Goal: Transaction & Acquisition: Purchase product/service

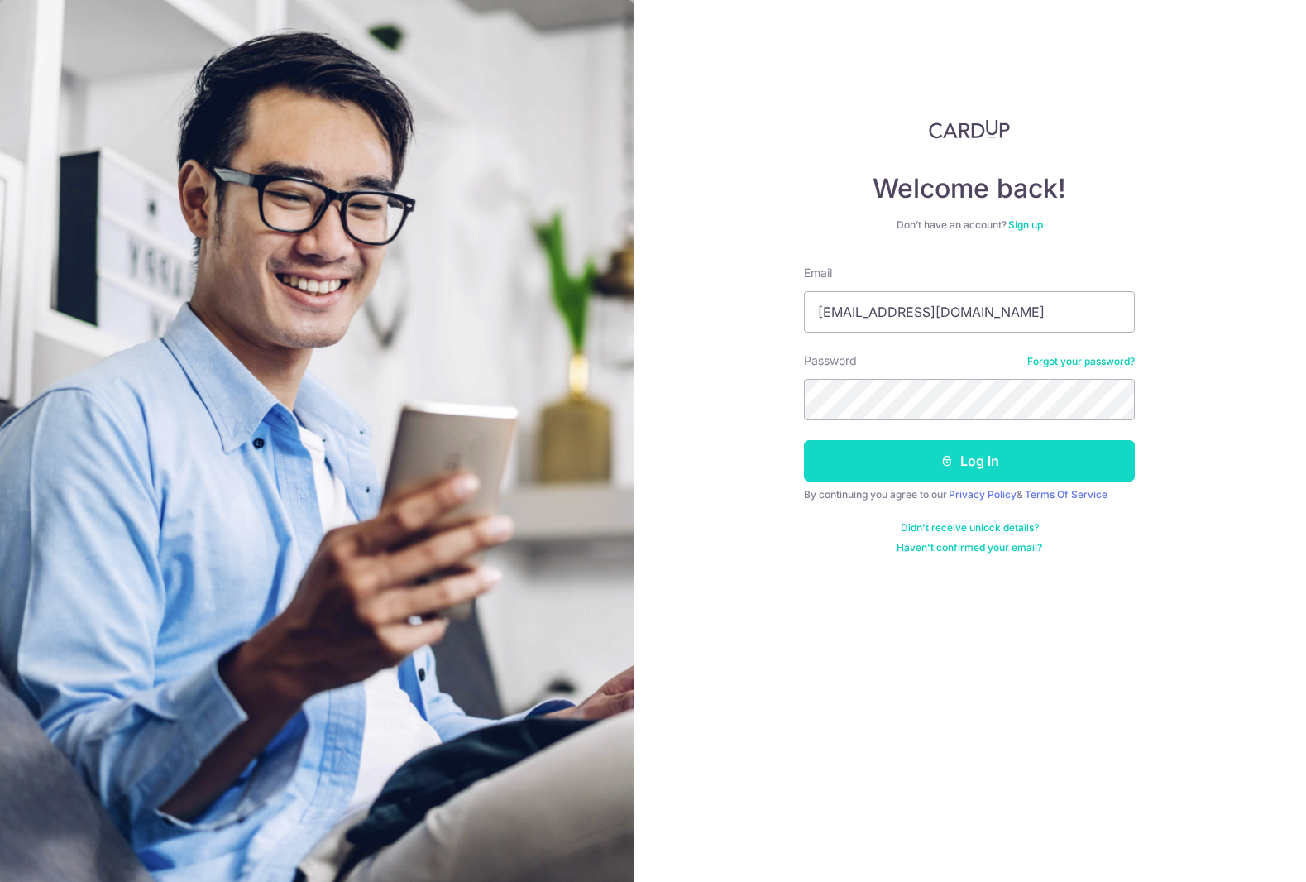
click at [1000, 457] on button "Log in" at bounding box center [969, 460] width 331 height 41
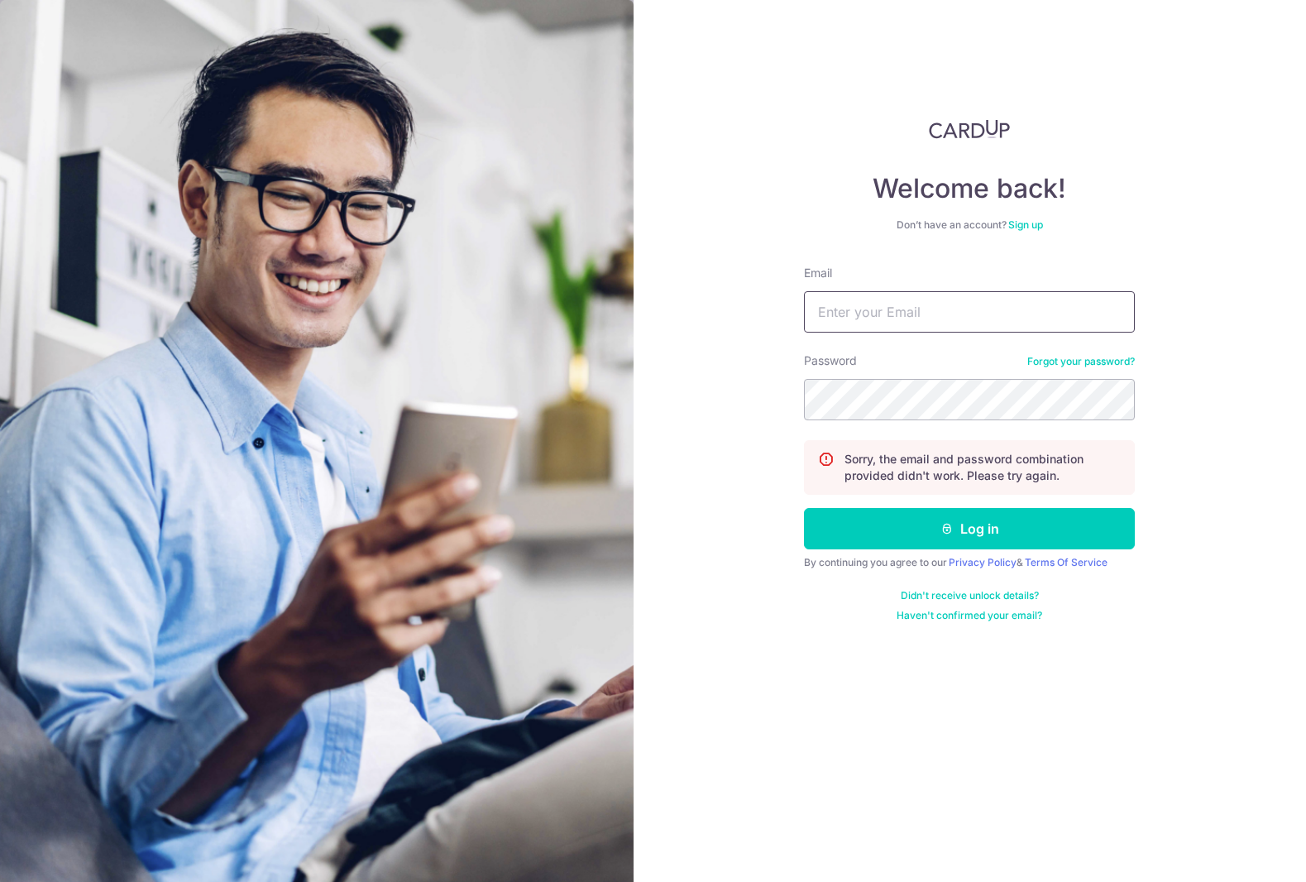
click at [841, 315] on input "Email" at bounding box center [969, 311] width 331 height 41
type input "[EMAIL_ADDRESS][DOMAIN_NAME]"
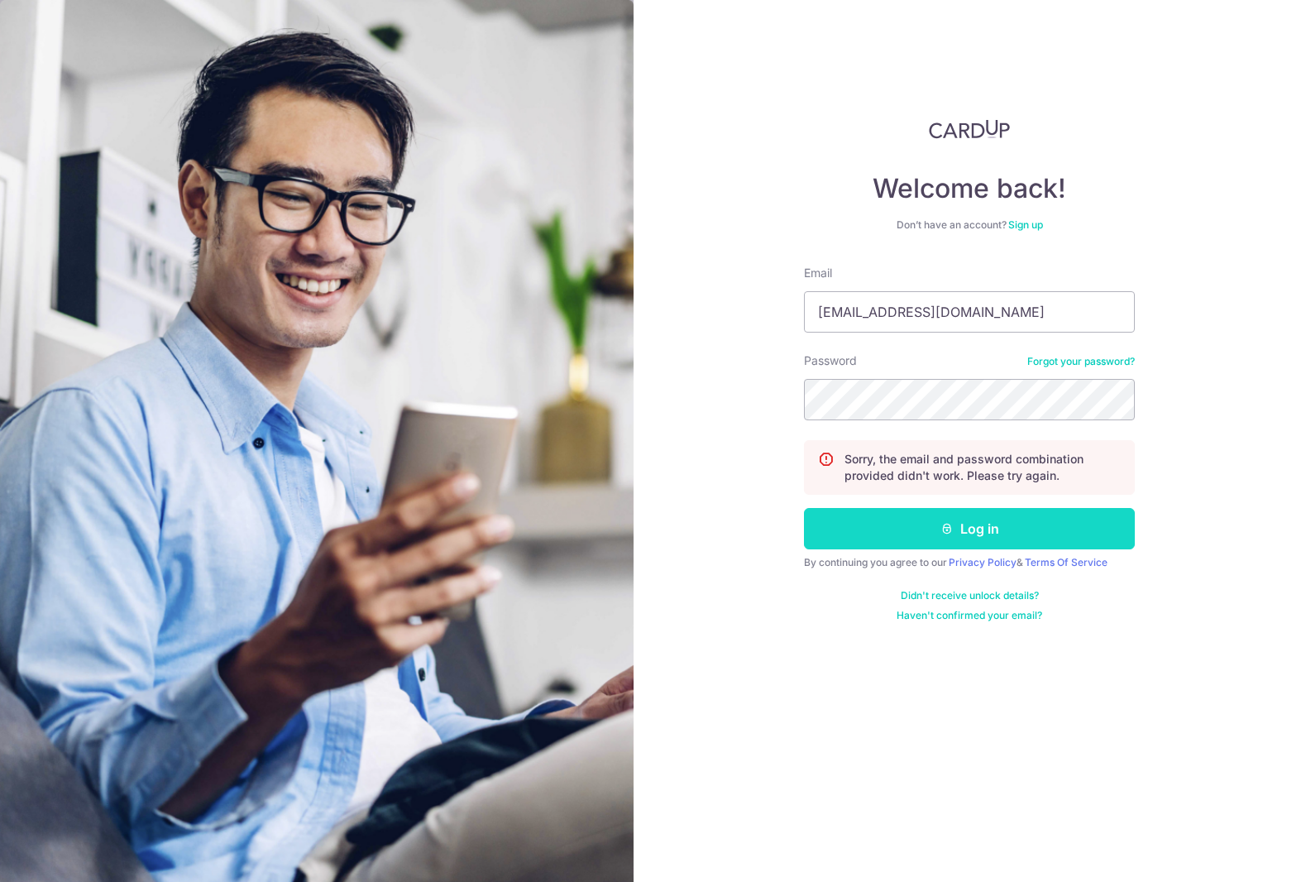
click at [983, 528] on button "Log in" at bounding box center [969, 528] width 331 height 41
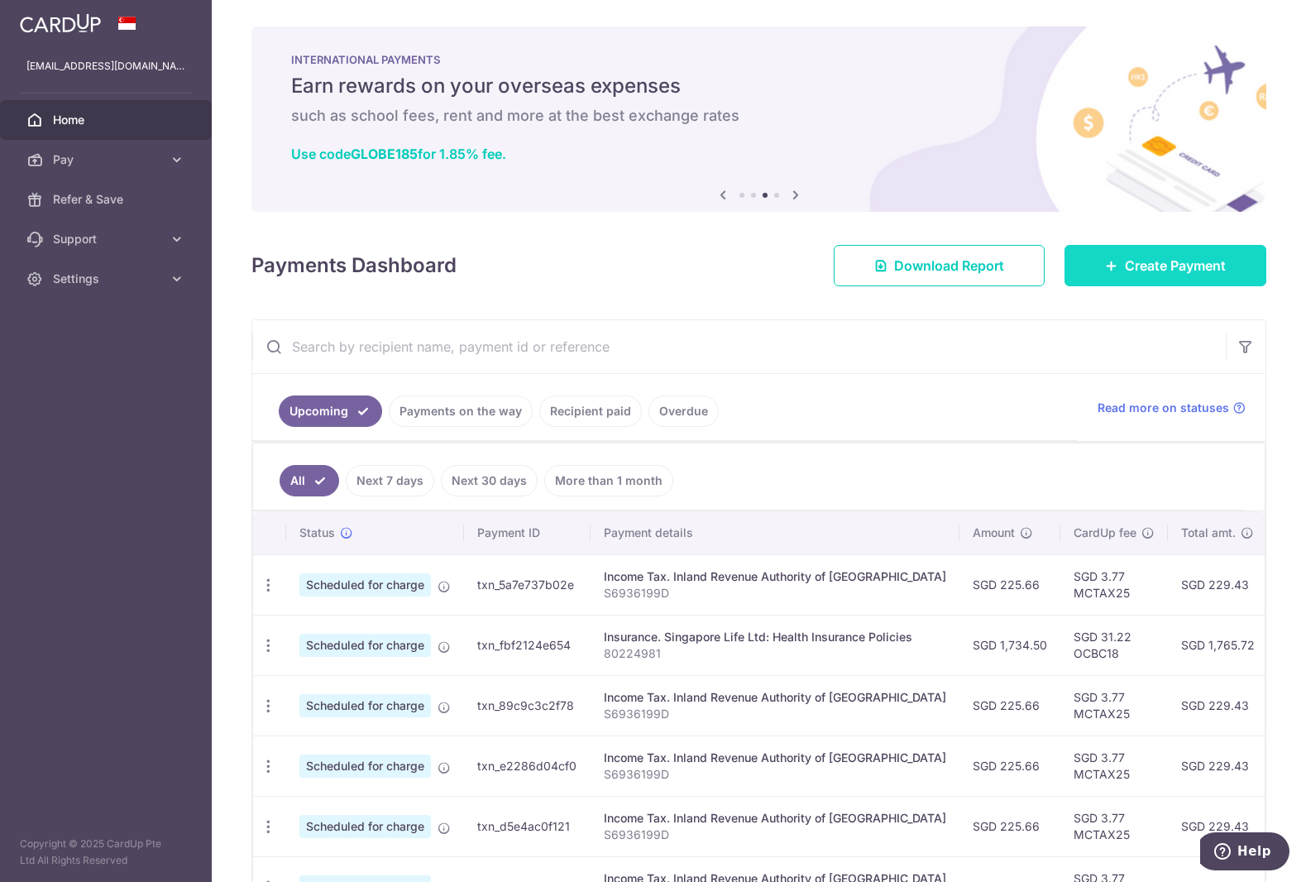
click at [1142, 261] on span "Create Payment" at bounding box center [1175, 266] width 101 height 20
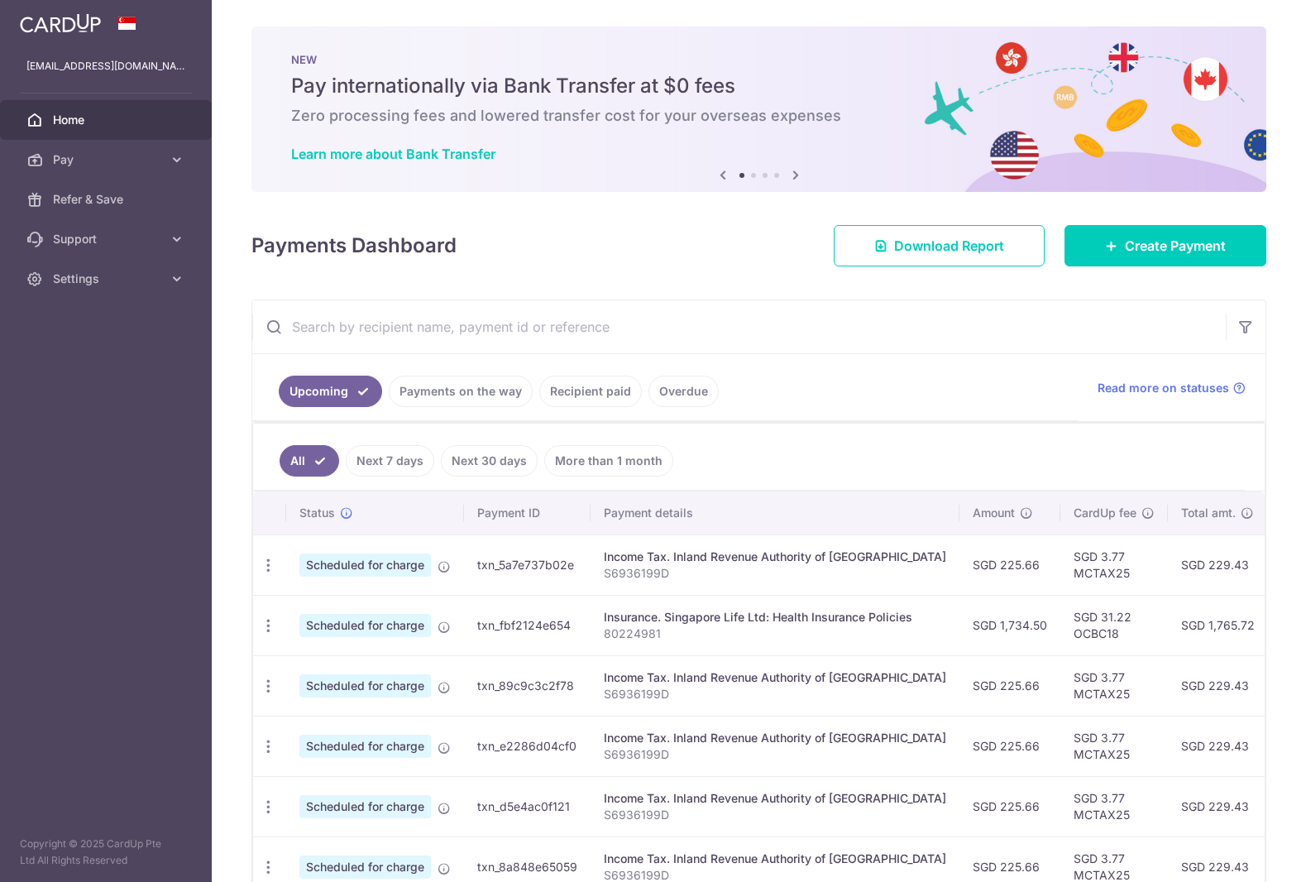
click at [686, 391] on link "Overdue" at bounding box center [683, 390] width 70 height 31
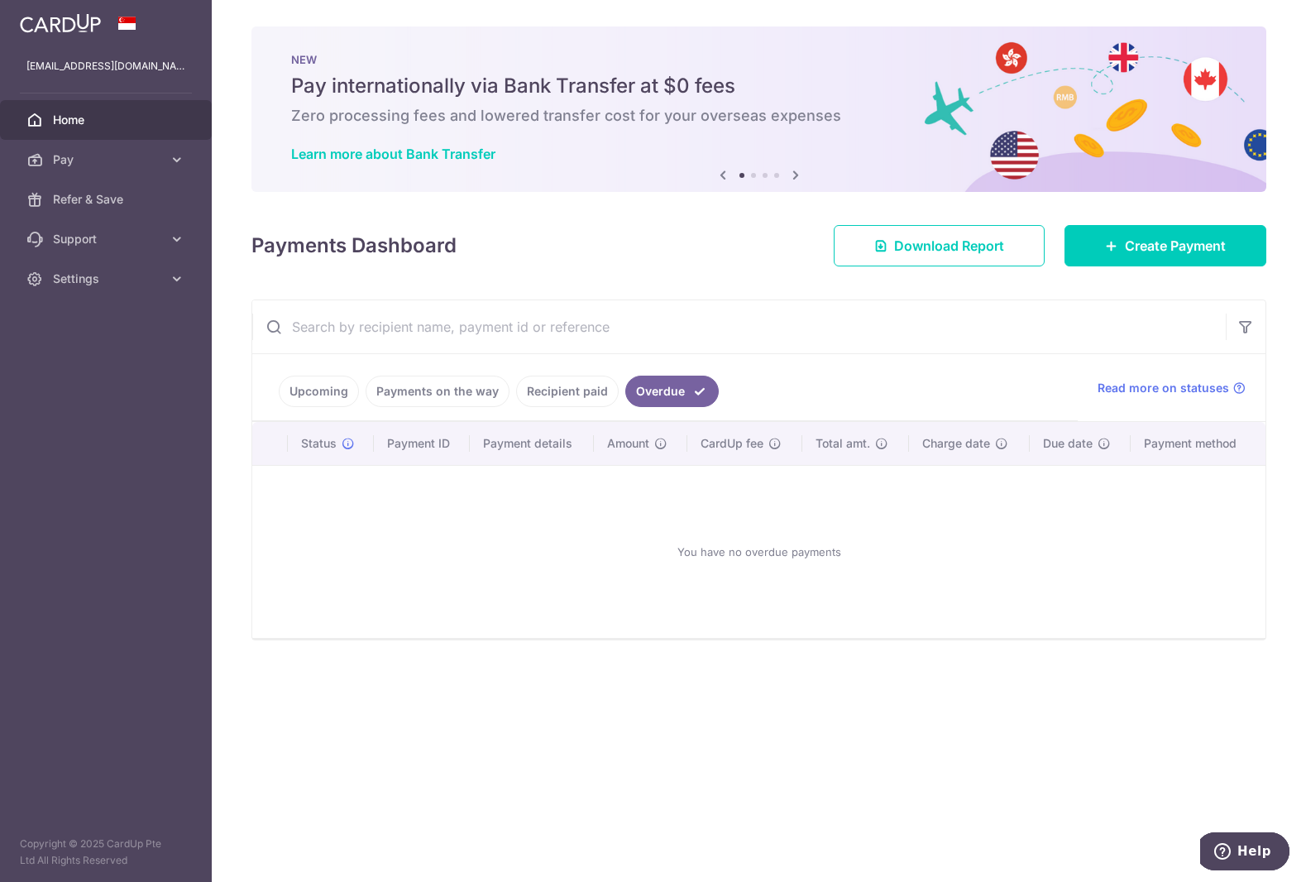
click at [556, 387] on link "Recipient paid" at bounding box center [567, 390] width 103 height 31
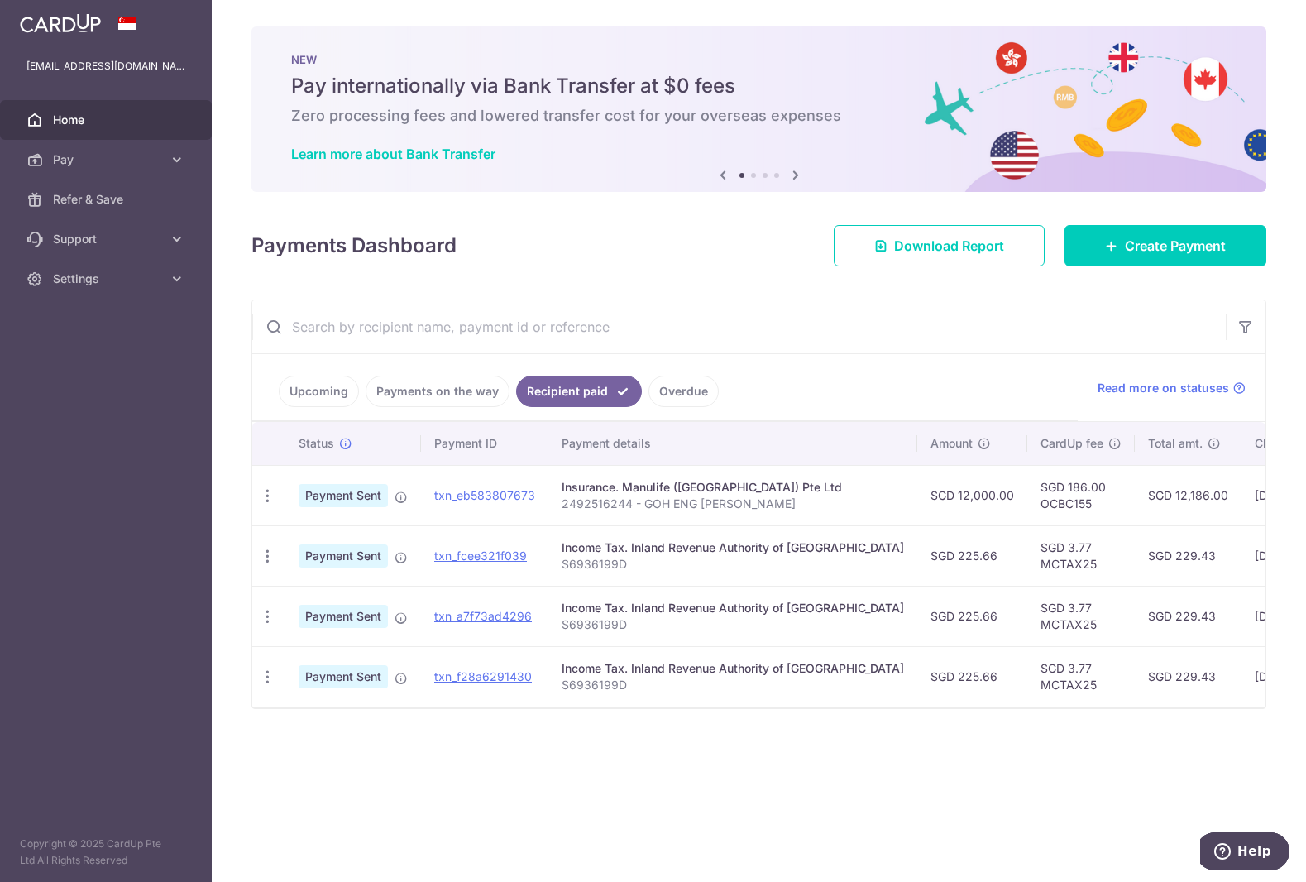
click at [461, 390] on link "Payments on the way" at bounding box center [438, 390] width 144 height 31
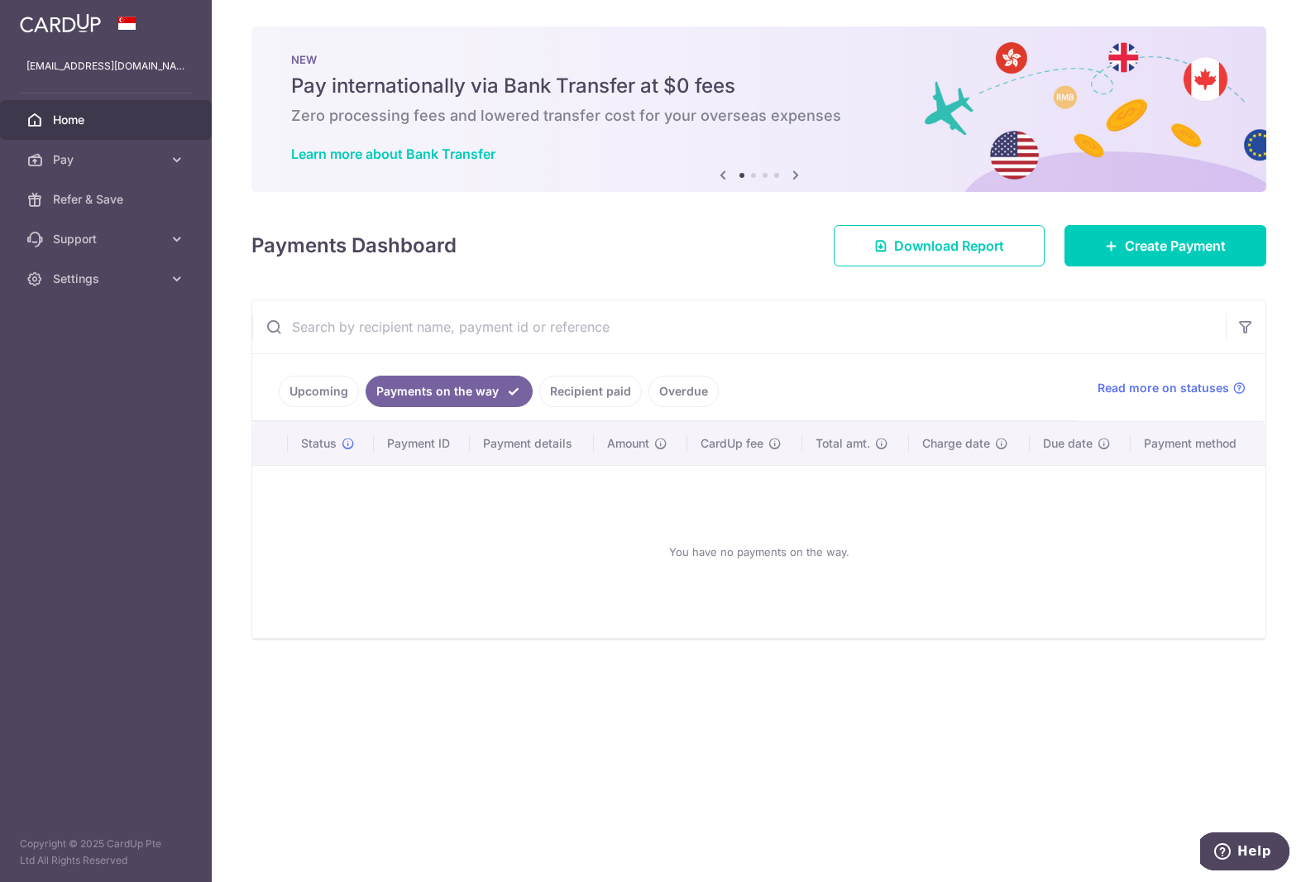
click at [307, 390] on link "Upcoming" at bounding box center [319, 390] width 80 height 31
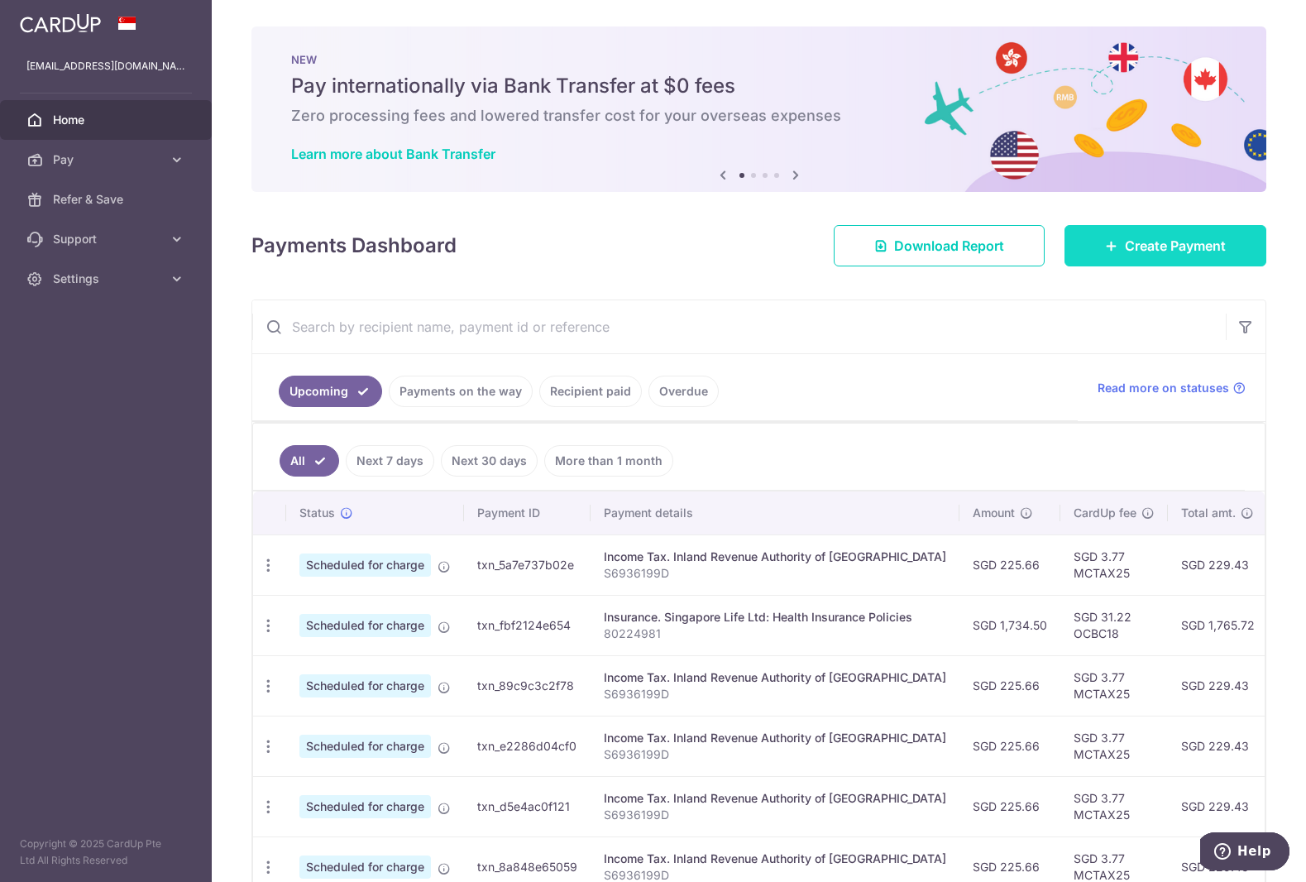
click at [1126, 239] on span "Create Payment" at bounding box center [1175, 246] width 101 height 20
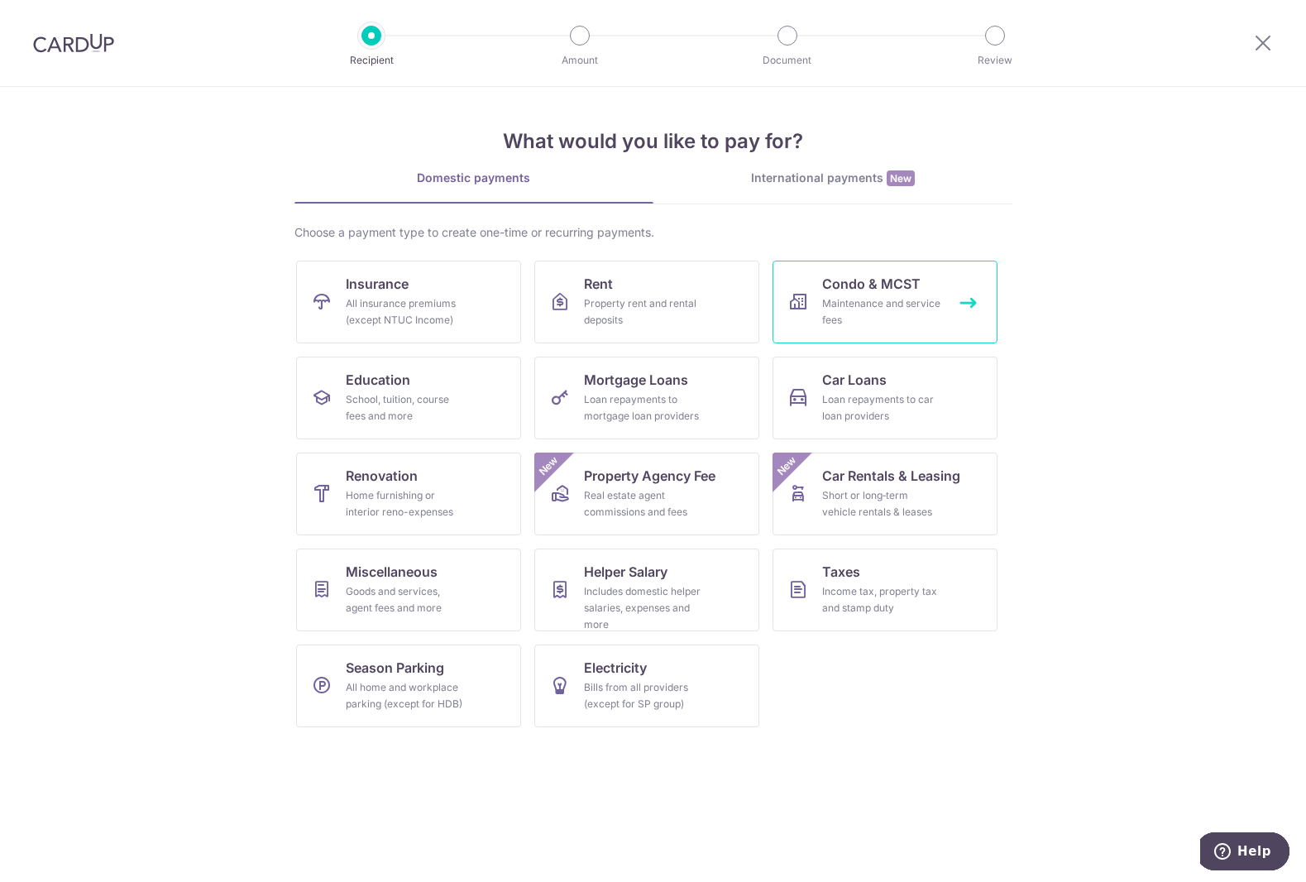
click at [840, 299] on div "Maintenance and service fees" at bounding box center [881, 311] width 119 height 33
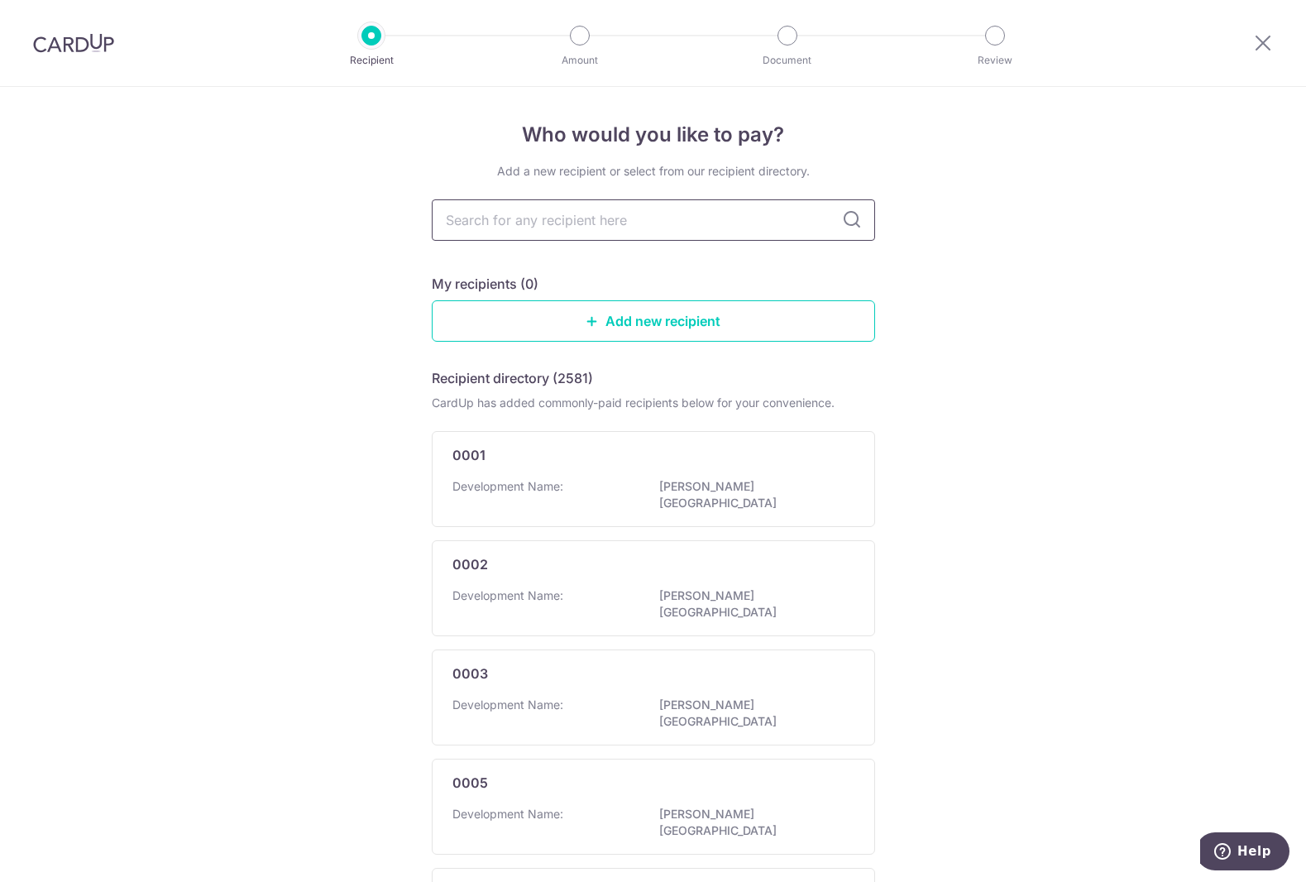
click at [746, 217] on input "text" at bounding box center [653, 219] width 443 height 41
click at [625, 219] on input "text" at bounding box center [653, 219] width 443 height 41
type input "knight frank"
click at [853, 218] on icon at bounding box center [852, 220] width 20 height 20
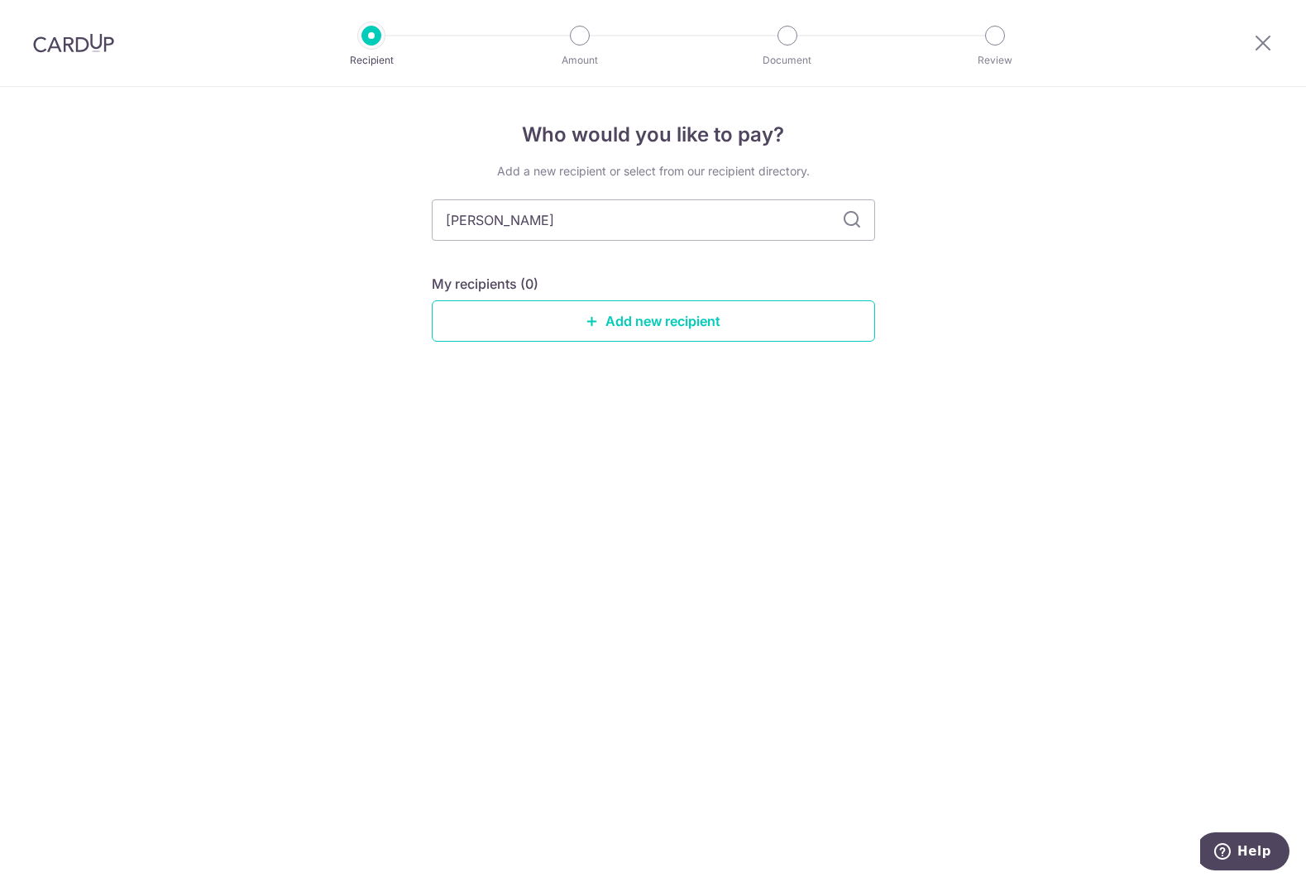
click at [850, 219] on icon at bounding box center [852, 220] width 20 height 20
click at [611, 218] on input "knight frank" at bounding box center [653, 219] width 443 height 41
type input "knight frank property"
type input "knight frank property & facil"
type input "knight frank property & facilities"
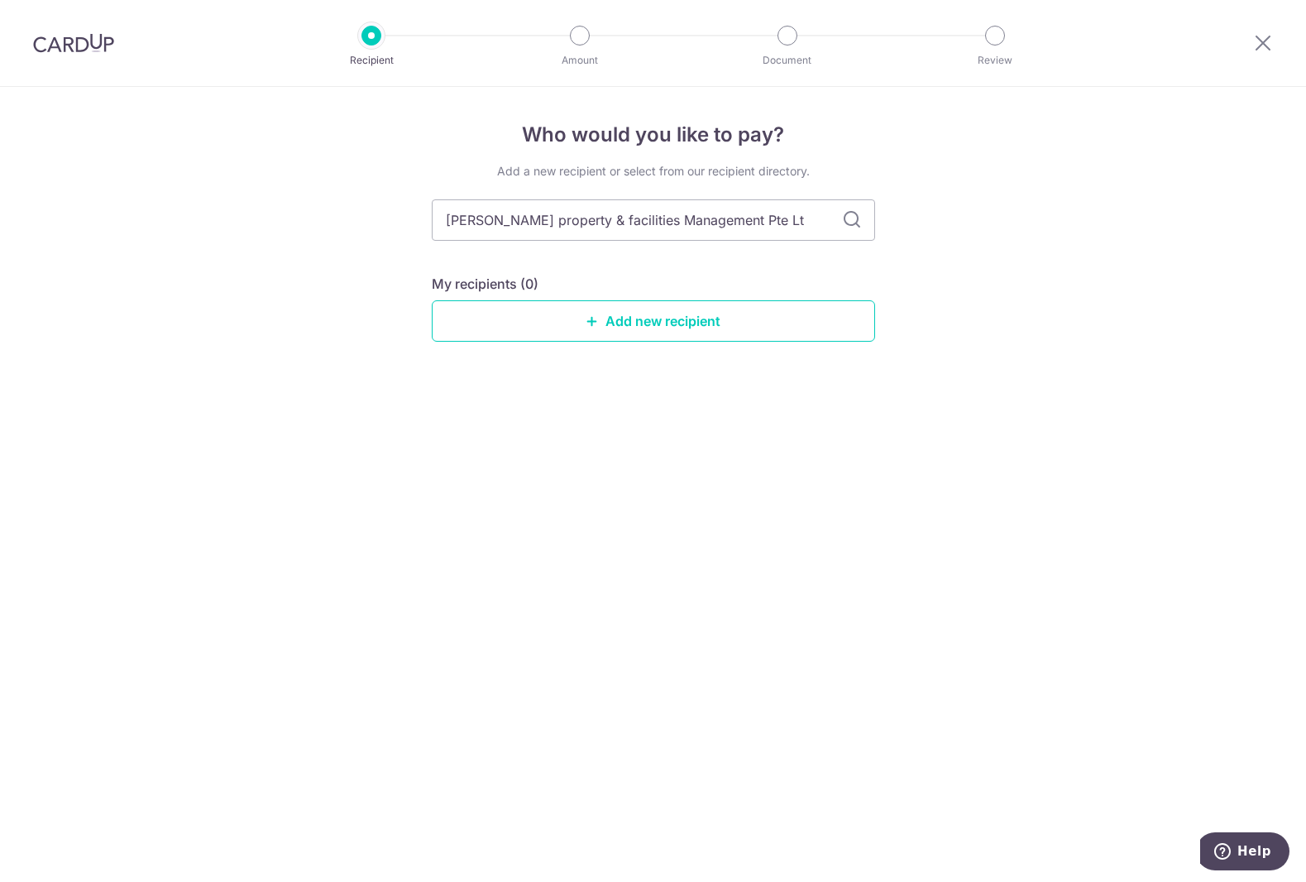
type input "knight frank property & facilities Management Pte Ltd"
click at [852, 218] on icon at bounding box center [852, 220] width 20 height 20
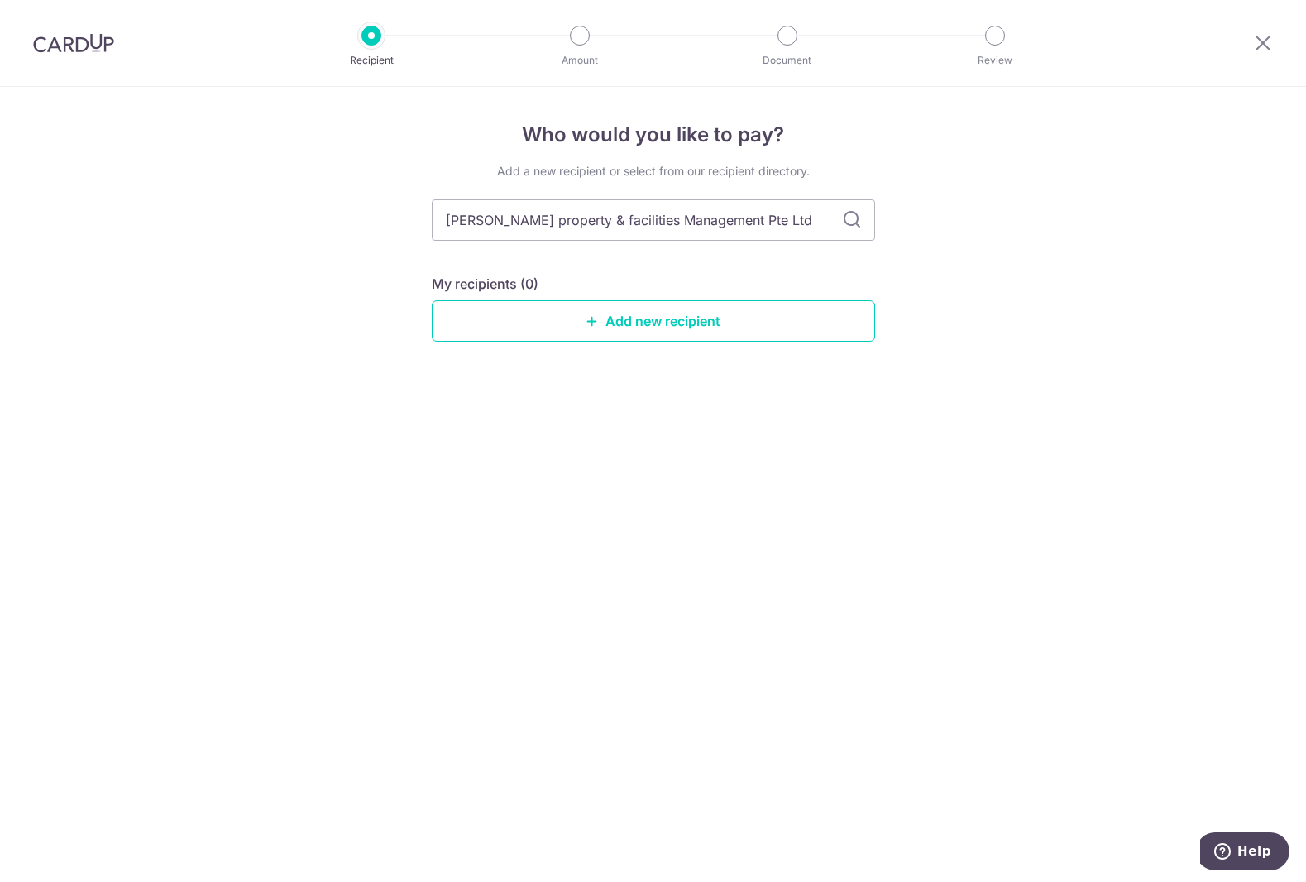
click at [852, 218] on icon at bounding box center [852, 220] width 20 height 20
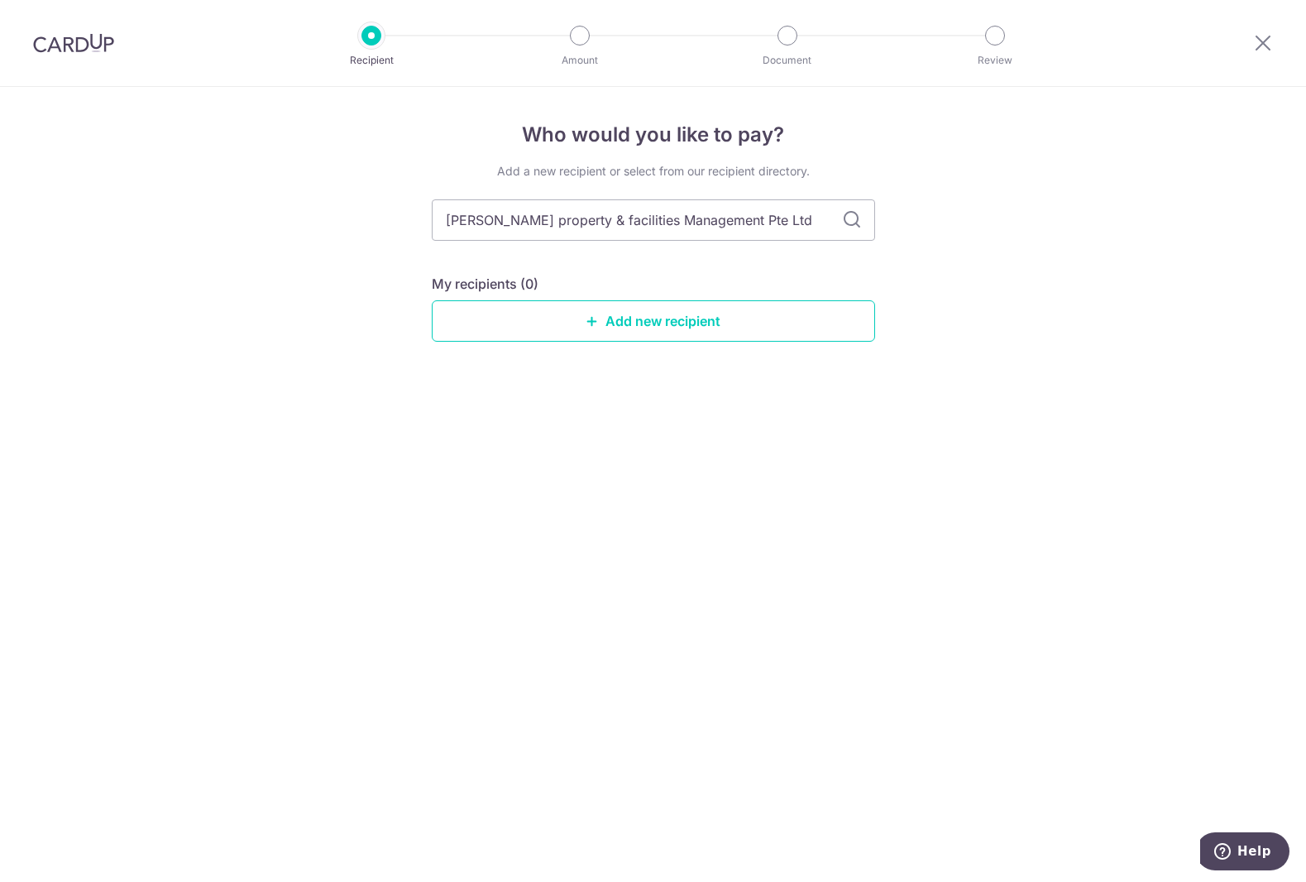
click at [851, 218] on icon at bounding box center [852, 220] width 20 height 20
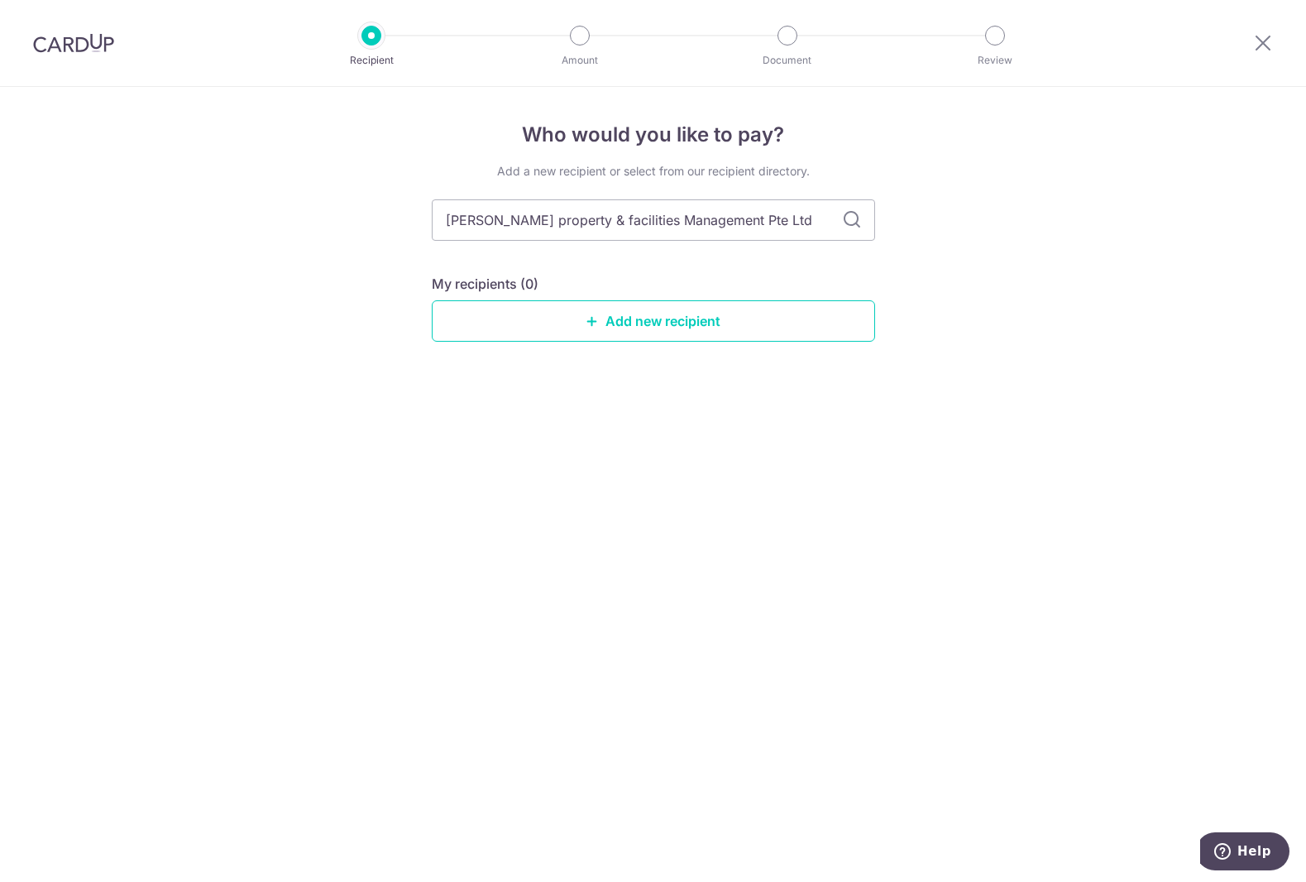
click at [851, 218] on icon at bounding box center [852, 220] width 20 height 20
click at [591, 323] on icon at bounding box center [592, 320] width 13 height 13
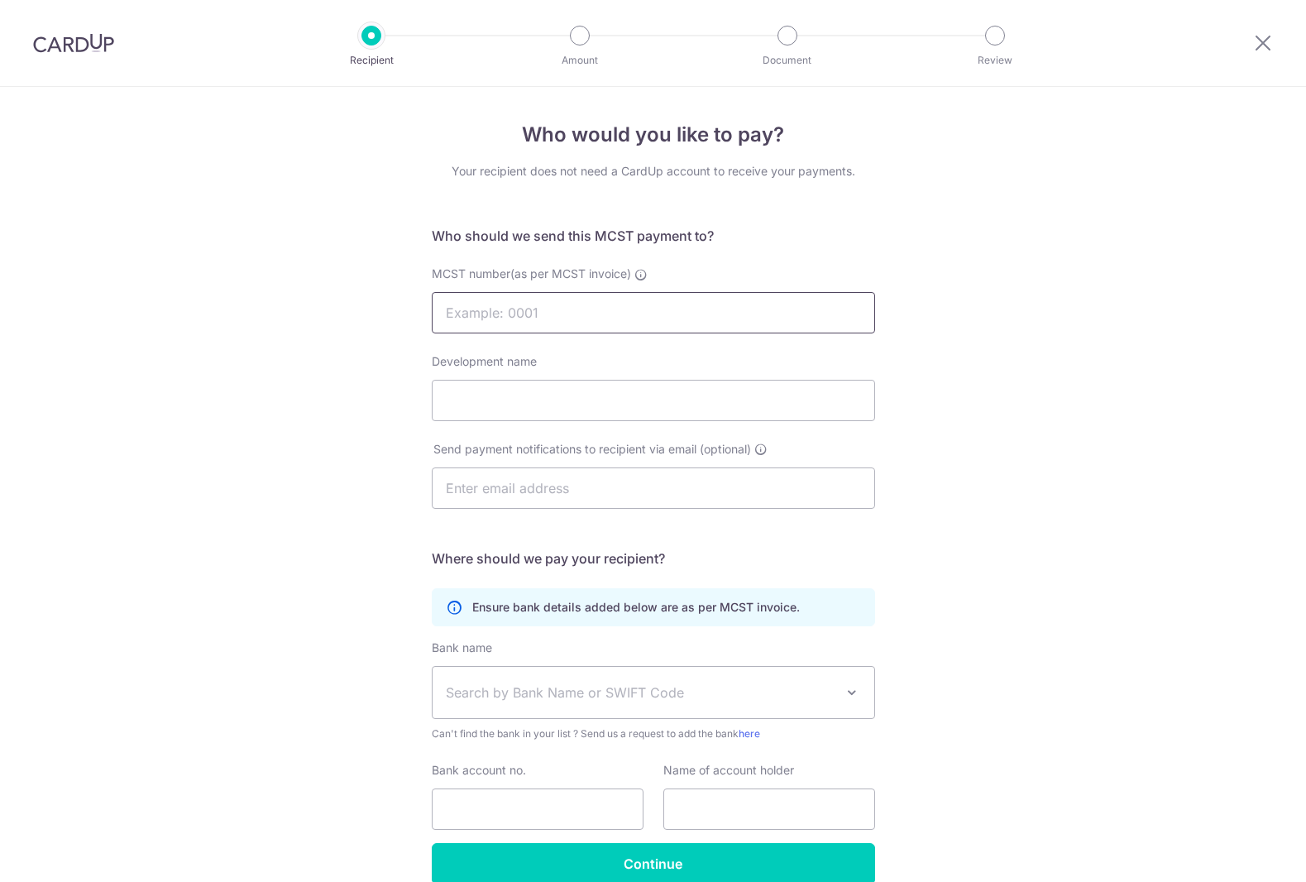
click at [582, 308] on input "MCST number(as per MCST invoice)" at bounding box center [653, 312] width 443 height 41
click at [548, 404] on input "Development name" at bounding box center [653, 400] width 443 height 41
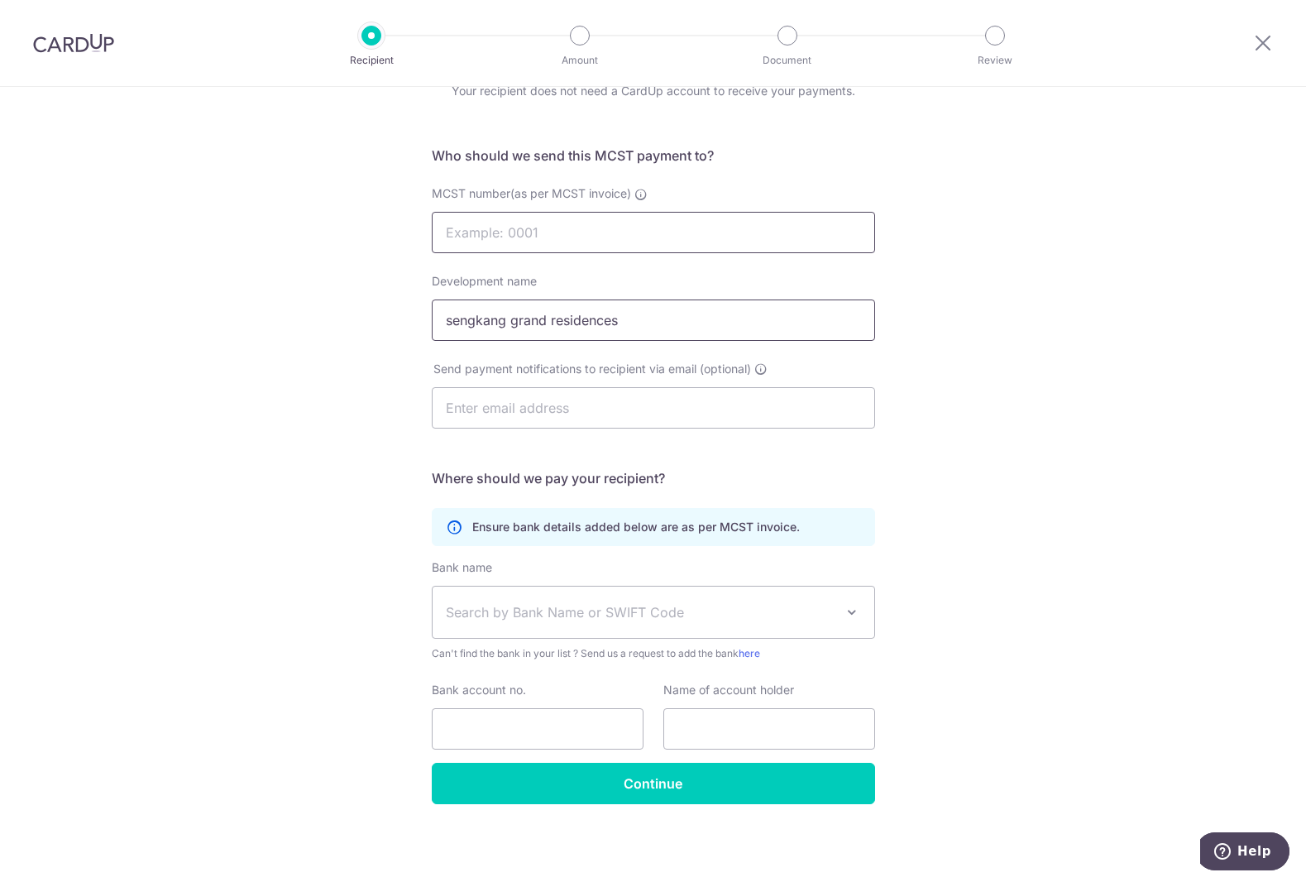
type input "sengkang grand residences"
click at [581, 227] on input "MCST number(as per MCST invoice)" at bounding box center [653, 232] width 443 height 41
click at [548, 231] on input "MCST number(as per MCST invoice)" at bounding box center [653, 232] width 443 height 41
type input "MAIN MC MF"
click at [552, 405] on input "text" at bounding box center [653, 407] width 443 height 41
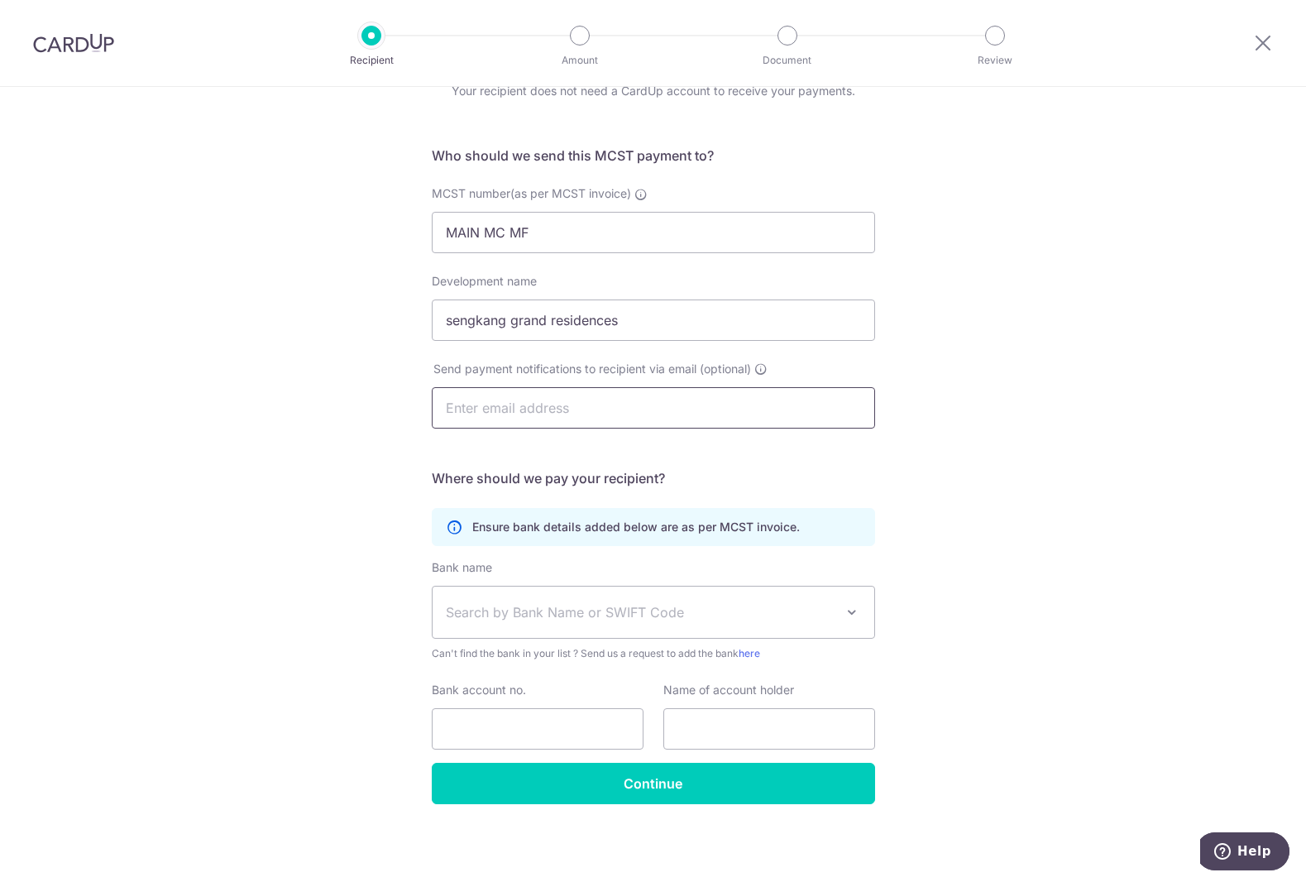
type input "[EMAIL_ADDRESS][DOMAIN_NAME]"
type input "Jaclynn Goh"
click at [717, 609] on span "Search by Bank Name or SWIFT Code" at bounding box center [640, 612] width 389 height 20
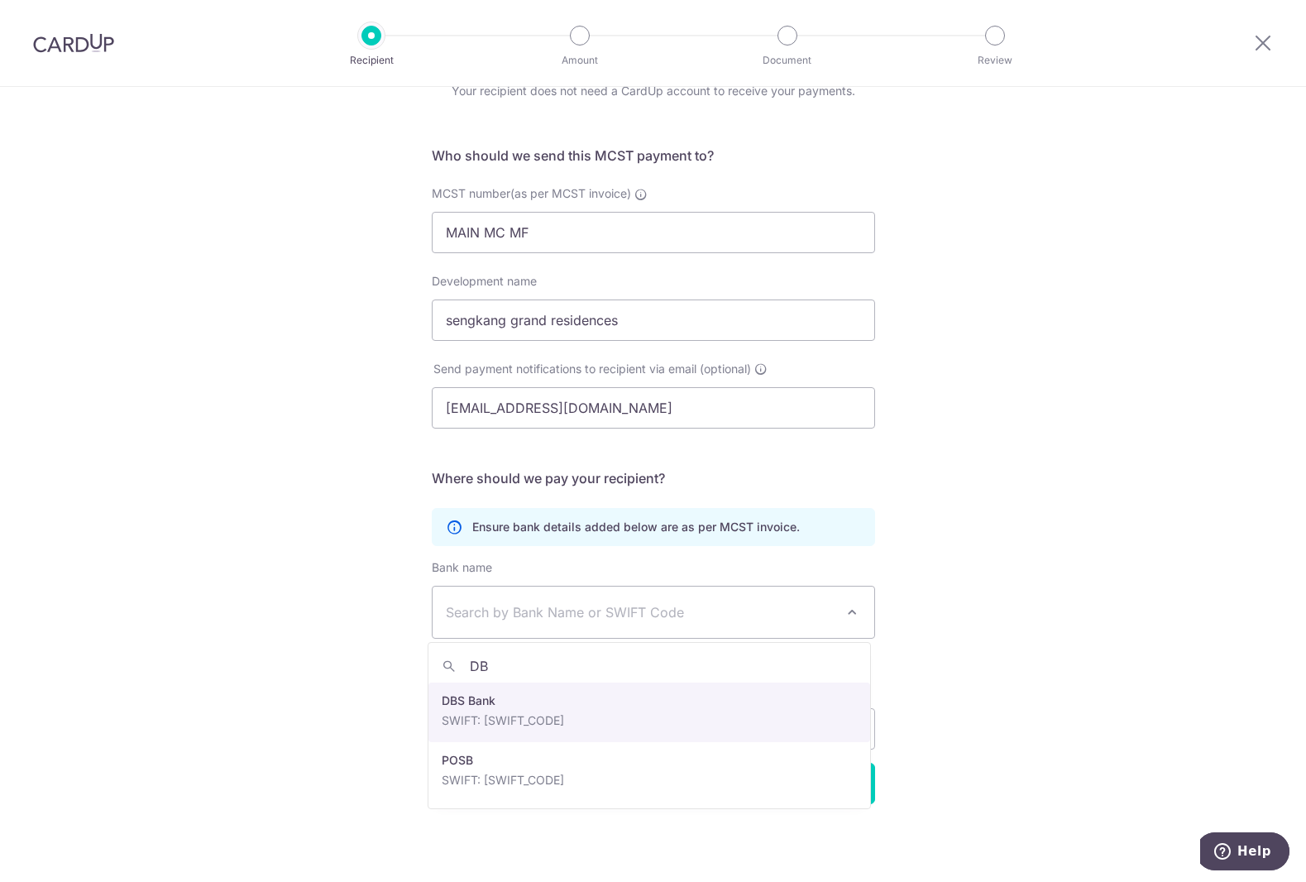
type input "DBS"
click at [586, 710] on input "Bank account no." at bounding box center [538, 728] width 212 height 41
click at [467, 716] on input "Bank account no." at bounding box center [538, 728] width 212 height 41
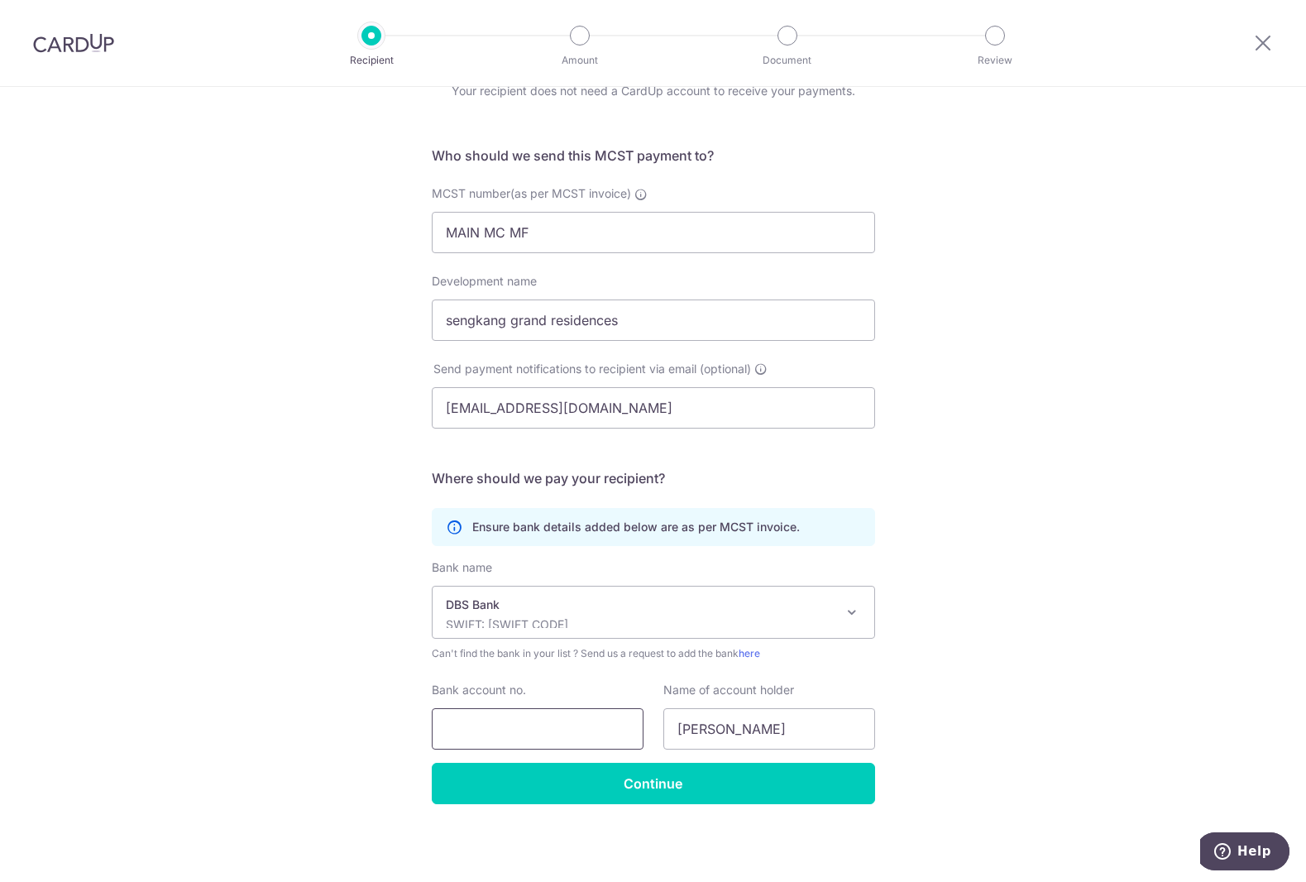
select select "6"
type input "0721079208"
drag, startPoint x: 780, startPoint y: 731, endPoint x: 631, endPoint y: 721, distance: 149.2
click at [631, 721] on div "Bank account no. 0721079208 Name of account holder Jaclynn Goh" at bounding box center [653, 715] width 463 height 68
type input "s"
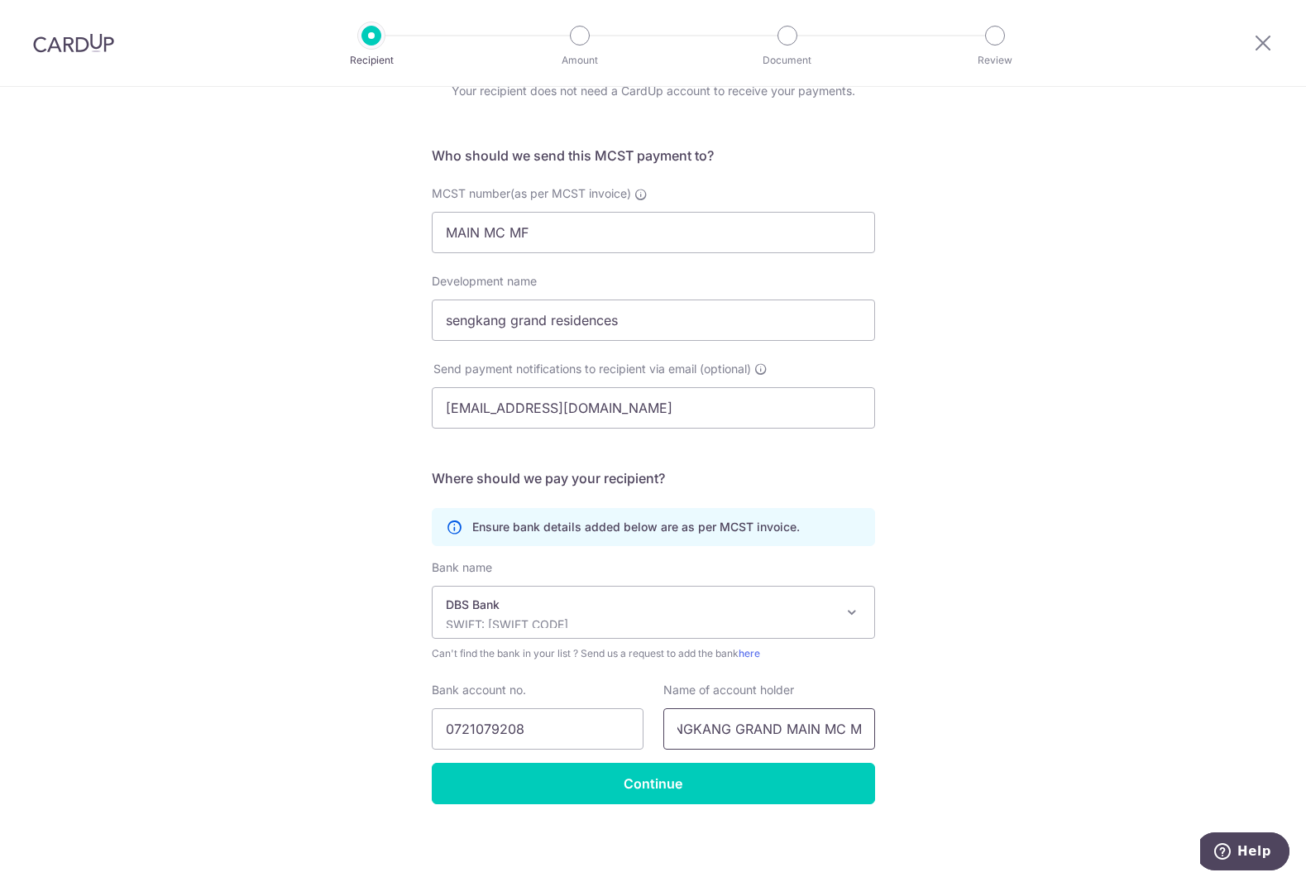
scroll to position [0, 28]
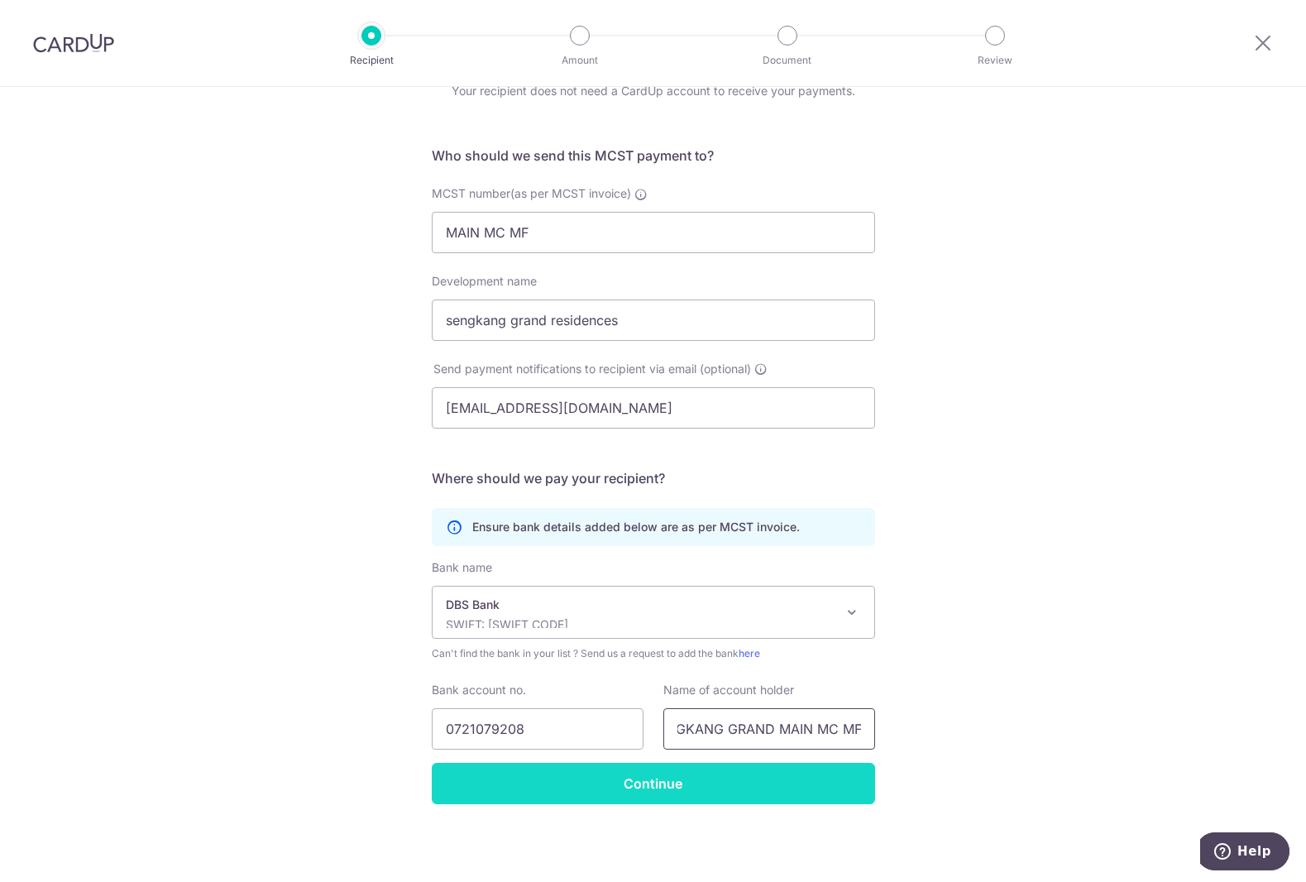
type input "SENGKANG GRAND MAIN MC MF"
click at [637, 779] on input "Continue" at bounding box center [653, 783] width 443 height 41
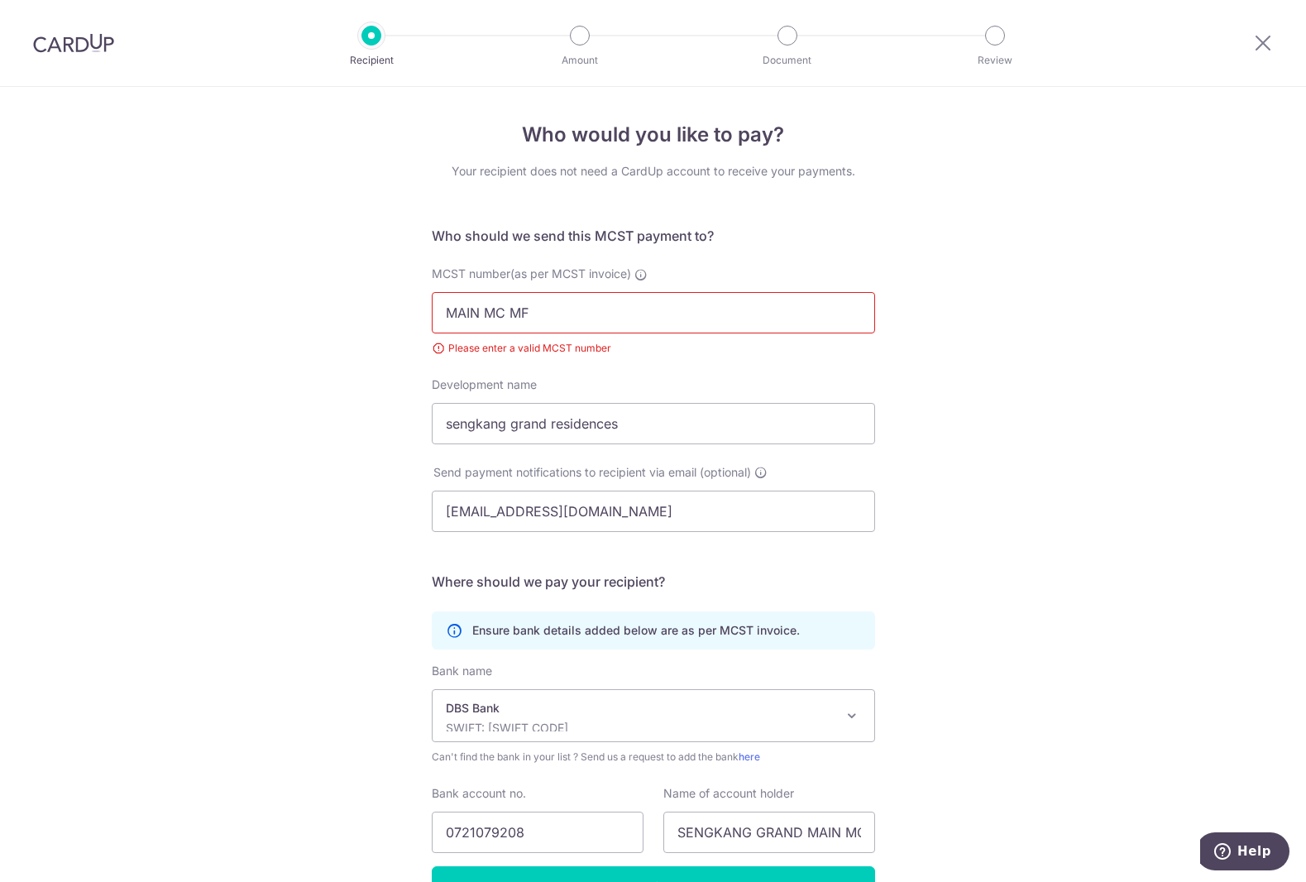
scroll to position [103, 0]
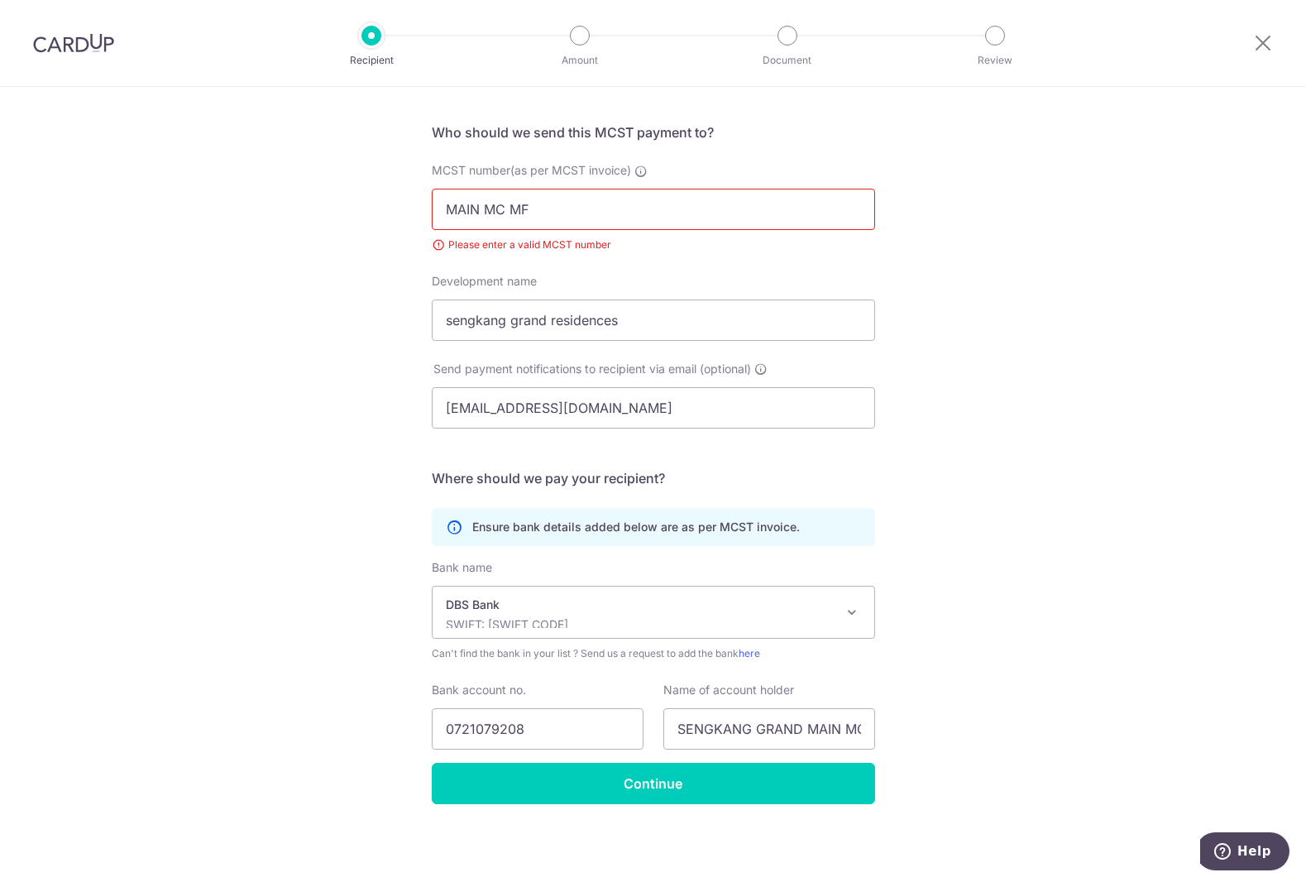
click at [533, 208] on input "MAIN MC MF" at bounding box center [653, 209] width 443 height 41
drag, startPoint x: 535, startPoint y: 201, endPoint x: 411, endPoint y: 201, distance: 124.1
click at [411, 201] on div "Who would you like to pay? Your recipient does not need a CardUp account to rec…" at bounding box center [653, 432] width 1306 height 898
